Goal: Check status: Check status

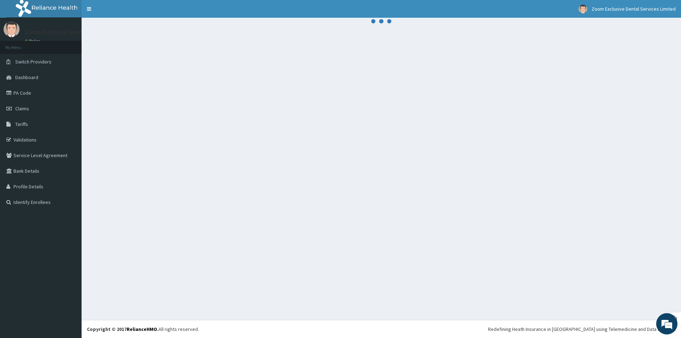
click at [464, 80] on div at bounding box center [381, 169] width 599 height 302
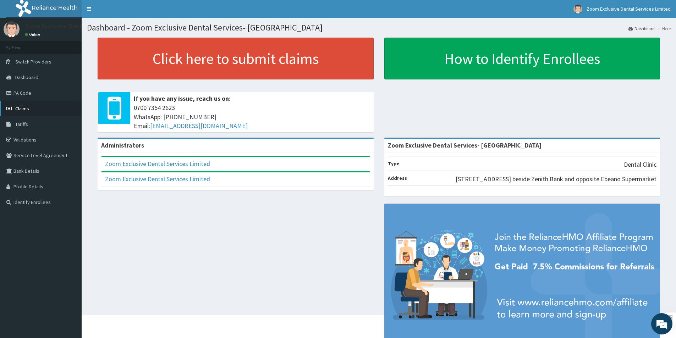
click at [26, 105] on link "Claims" at bounding box center [41, 109] width 82 height 16
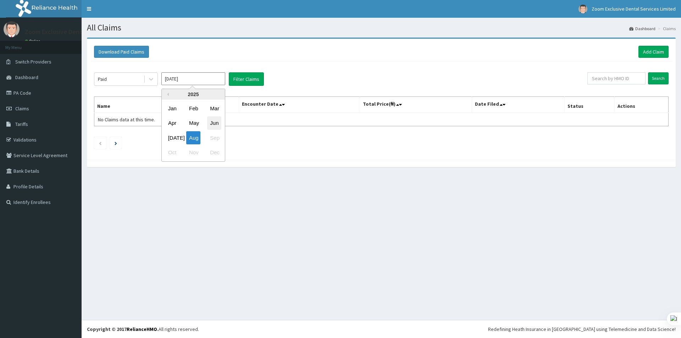
click at [208, 122] on div "Jun" at bounding box center [214, 123] width 14 height 13
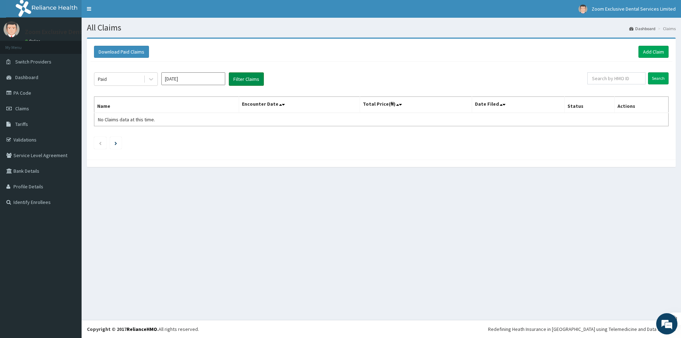
click at [236, 76] on button "Filter Claims" at bounding box center [246, 78] width 35 height 13
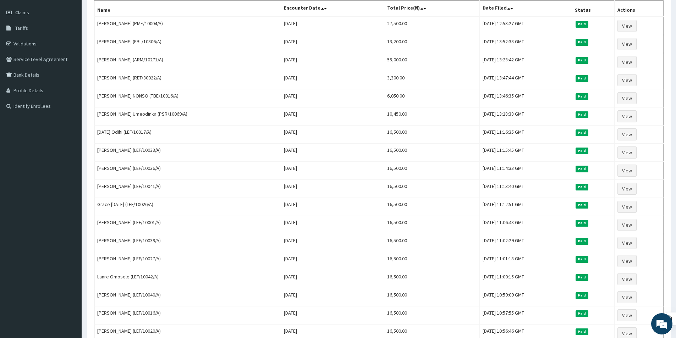
scroll to position [98, 0]
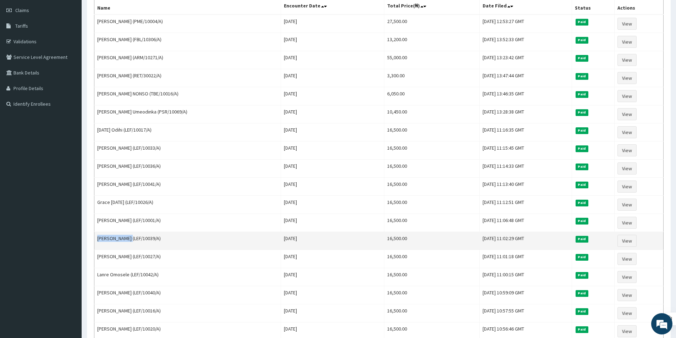
drag, startPoint x: 126, startPoint y: 238, endPoint x: 97, endPoint y: 239, distance: 28.8
click at [97, 239] on td "Victor Vincent (LEF/10039/A)" at bounding box center [187, 241] width 187 height 18
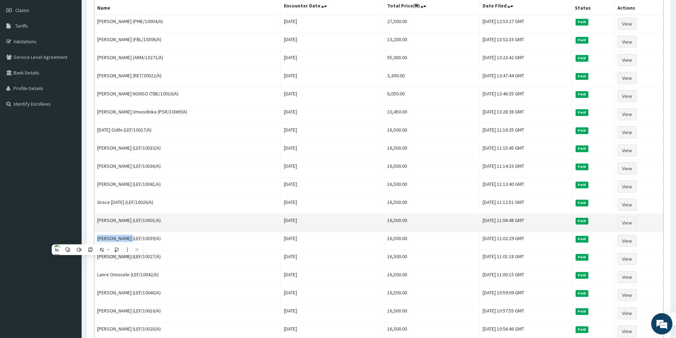
copy td "Victor Vincent"
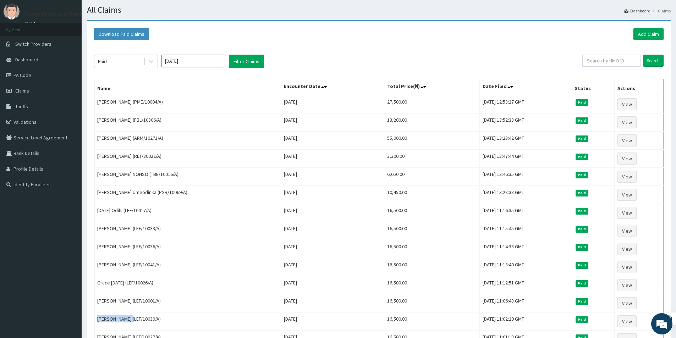
scroll to position [0, 0]
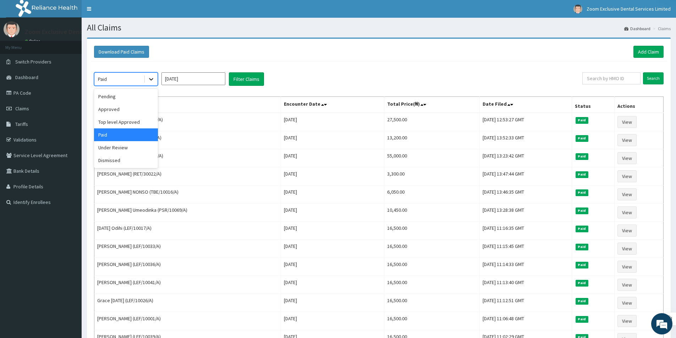
click at [151, 79] on icon at bounding box center [151, 79] width 7 height 7
click at [176, 77] on input "Jun 2025" at bounding box center [193, 78] width 64 height 13
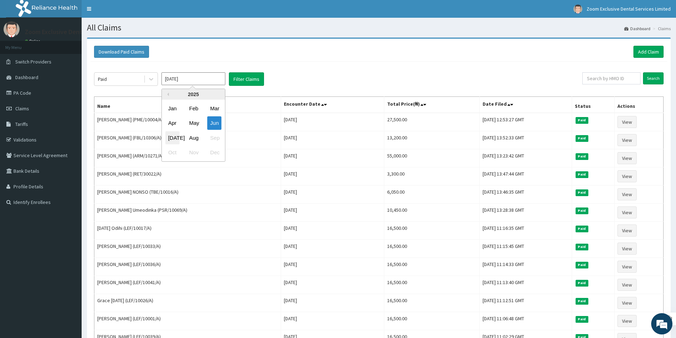
click at [173, 140] on div "[DATE]" at bounding box center [172, 137] width 14 height 13
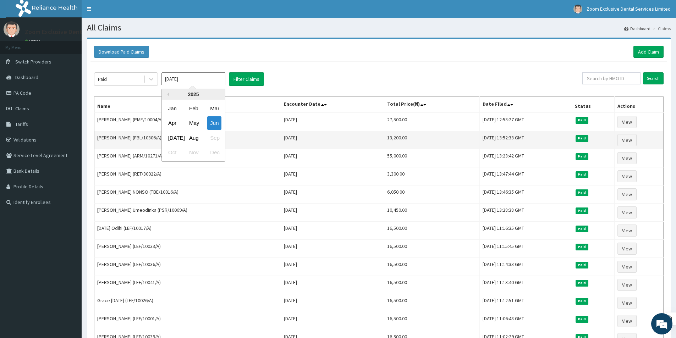
type input "Jul 2025"
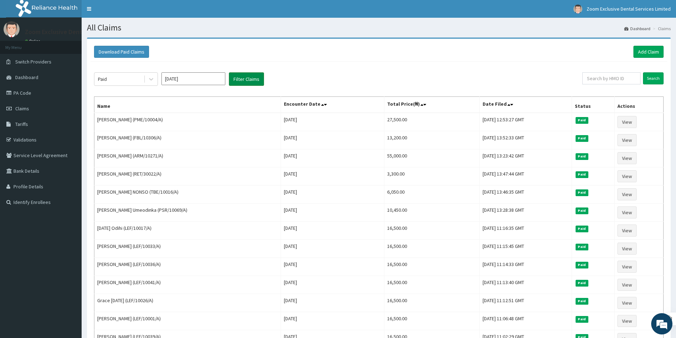
click at [244, 83] on button "Filter Claims" at bounding box center [246, 78] width 35 height 13
click at [245, 81] on button "Filter Claims" at bounding box center [246, 78] width 35 height 13
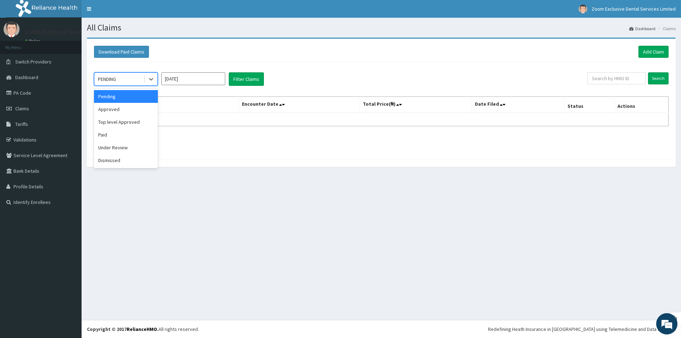
click at [130, 81] on div "PENDING" at bounding box center [118, 78] width 49 height 11
drag, startPoint x: 133, startPoint y: 132, endPoint x: 136, endPoint y: 131, distance: 3.7
click at [133, 132] on div "Paid" at bounding box center [126, 134] width 64 height 13
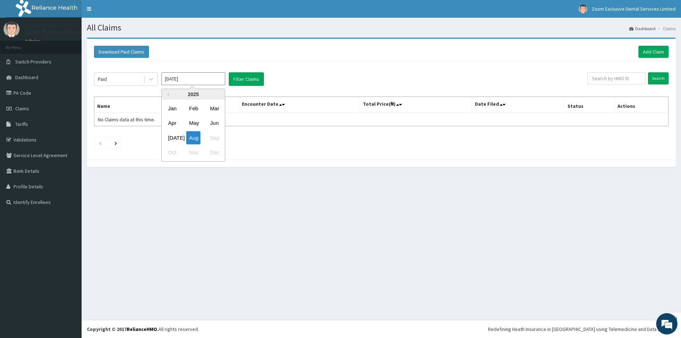
drag, startPoint x: 184, startPoint y: 82, endPoint x: 184, endPoint y: 87, distance: 4.6
click at [184, 86] on div "Aug 2025 Previous Year 2025 Jan Feb Mar Apr May Jun Jul Aug Sep Oct Nov Dec" at bounding box center [193, 78] width 64 height 13
click at [171, 137] on div "Jul" at bounding box center [172, 137] width 14 height 13
click at [237, 81] on button "Filter Claims" at bounding box center [246, 78] width 35 height 13
click at [237, 82] on button "Filter Claims" at bounding box center [246, 78] width 35 height 13
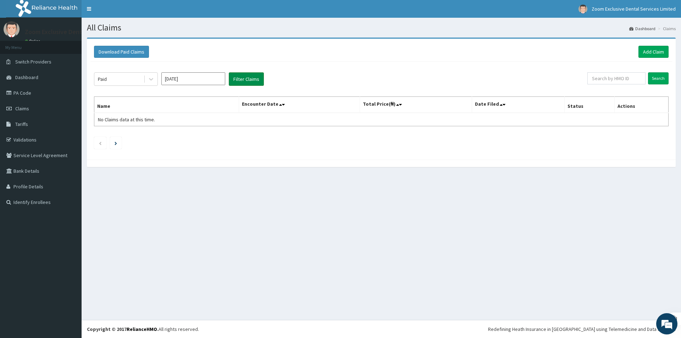
click at [237, 83] on button "Filter Claims" at bounding box center [246, 78] width 35 height 13
click at [136, 79] on div "Paid" at bounding box center [118, 78] width 49 height 11
click at [176, 75] on input "Jul 2025" at bounding box center [193, 78] width 64 height 13
click at [170, 123] on div "Apr" at bounding box center [172, 123] width 14 height 13
click at [248, 79] on button "Filter Claims" at bounding box center [246, 78] width 35 height 13
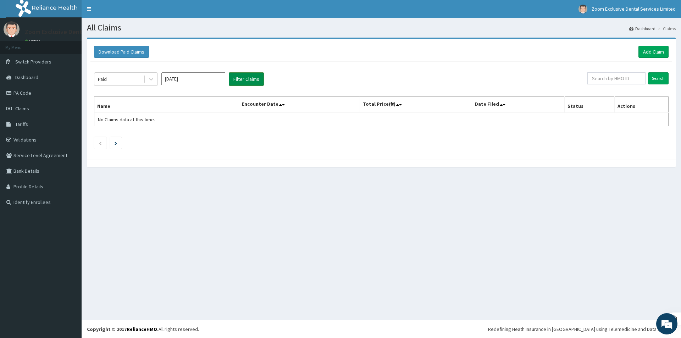
click at [247, 81] on button "Filter Claims" at bounding box center [246, 78] width 35 height 13
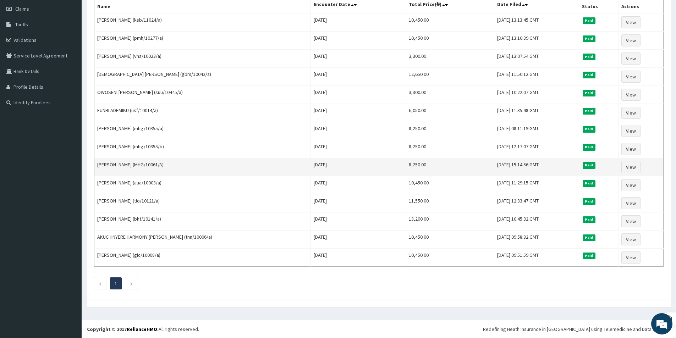
scroll to position [71, 0]
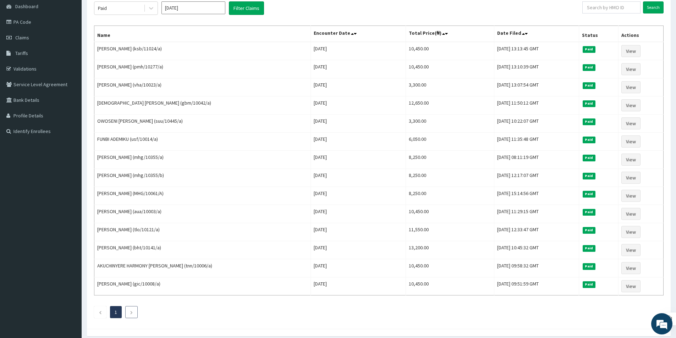
click at [133, 311] on li at bounding box center [131, 312] width 12 height 12
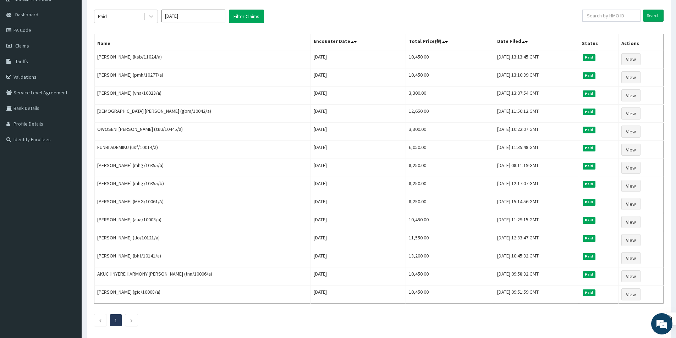
scroll to position [63, 0]
click at [168, 14] on input "Apr 2025" at bounding box center [193, 15] width 64 height 13
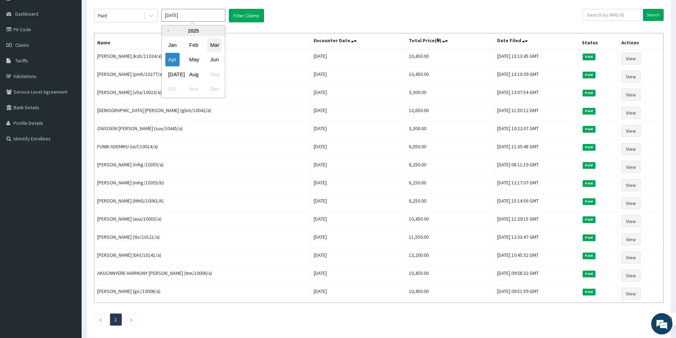
click at [215, 44] on div "Mar" at bounding box center [214, 44] width 14 height 13
type input "[DATE]"
click at [250, 14] on button "Filter Claims" at bounding box center [246, 15] width 35 height 13
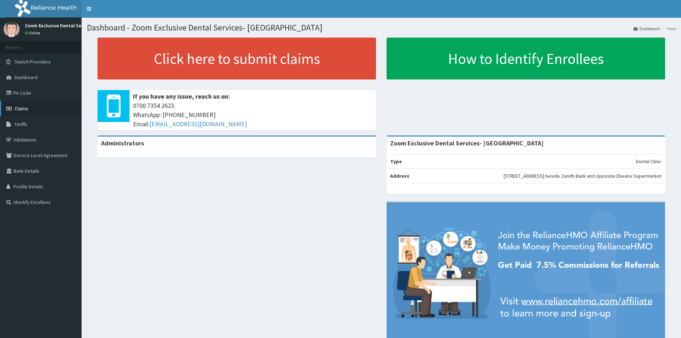
click at [20, 105] on span "Claims" at bounding box center [22, 108] width 14 height 6
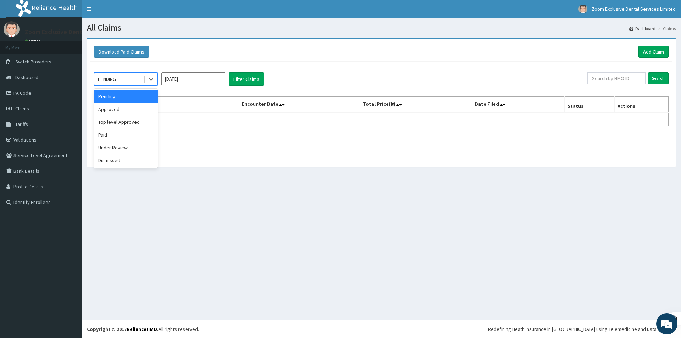
click at [119, 77] on div "PENDING" at bounding box center [118, 78] width 49 height 11
drag, startPoint x: 107, startPoint y: 133, endPoint x: 143, endPoint y: 101, distance: 47.7
click at [107, 132] on div "Paid" at bounding box center [126, 134] width 64 height 13
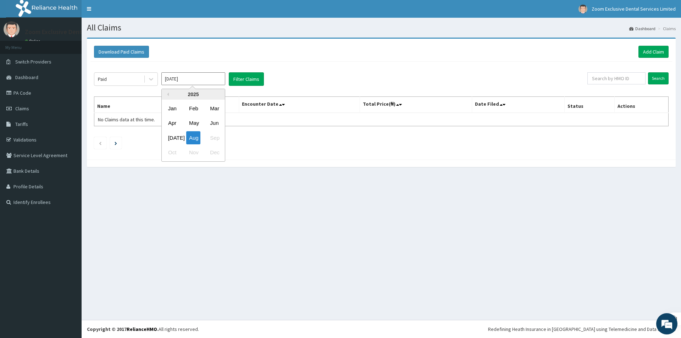
click at [189, 80] on input "[DATE]" at bounding box center [193, 78] width 64 height 13
click at [216, 105] on div "Mar" at bounding box center [214, 108] width 14 height 13
click at [240, 76] on button "Filter Claims" at bounding box center [246, 78] width 35 height 13
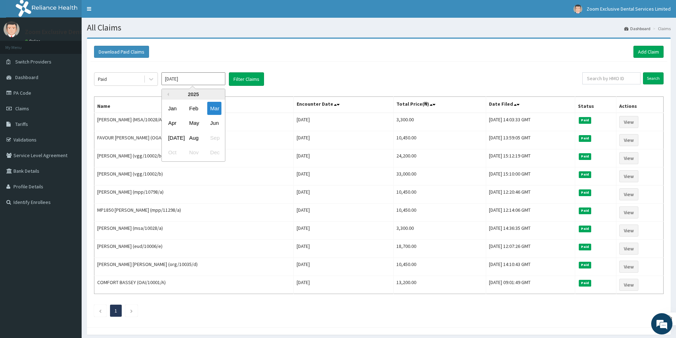
click at [166, 78] on input "[DATE]" at bounding box center [193, 78] width 64 height 13
click at [189, 106] on div "Feb" at bounding box center [193, 108] width 14 height 13
type input "[DATE]"
click at [247, 81] on button "Filter Claims" at bounding box center [246, 78] width 35 height 13
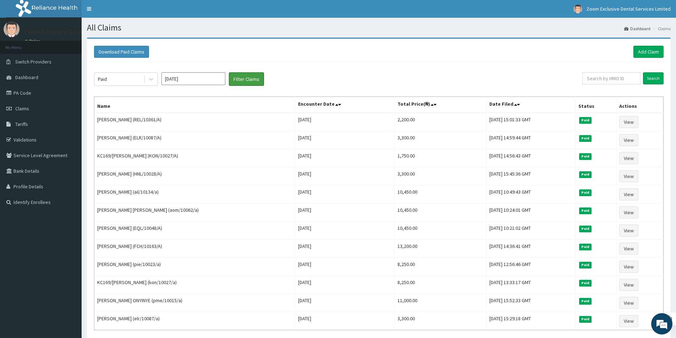
click at [229, 72] on button "Filter Claims" at bounding box center [246, 78] width 35 height 13
